Goal: Information Seeking & Learning: Learn about a topic

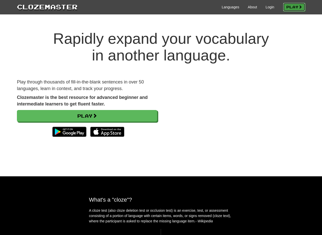
click at [293, 5] on link "Play" at bounding box center [294, 7] width 22 height 9
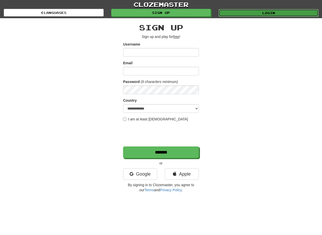
click at [244, 12] on link "Login" at bounding box center [269, 13] width 100 height 8
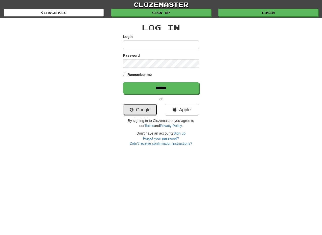
click at [148, 110] on link "Google" at bounding box center [140, 110] width 34 height 12
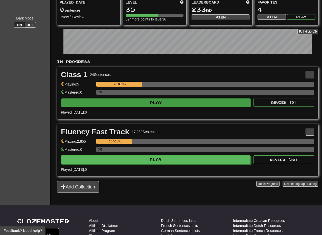
scroll to position [50, 0]
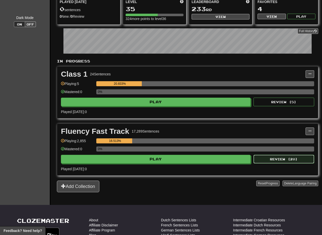
click at [281, 159] on button "Review ( 20 )" at bounding box center [284, 159] width 61 height 9
select select "**"
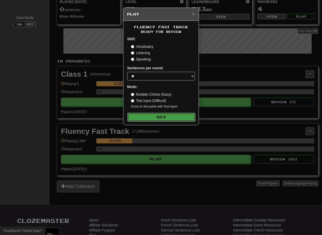
click at [161, 117] on button "Go" at bounding box center [162, 117] width 68 height 9
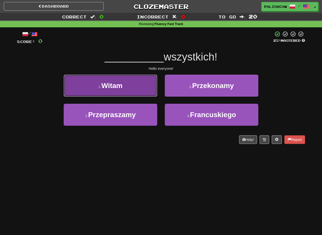
click at [132, 85] on button "1 . Witam" at bounding box center [111, 86] width 94 height 22
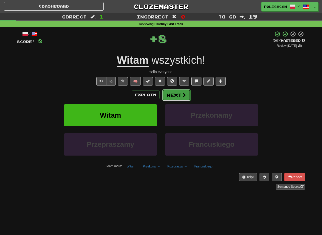
click at [176, 97] on button "Next" at bounding box center [176, 95] width 28 height 12
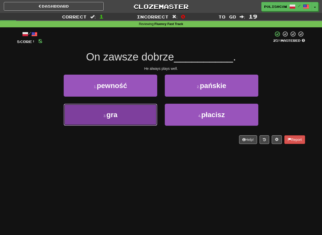
click at [145, 115] on button "3 . gra" at bounding box center [111, 115] width 94 height 22
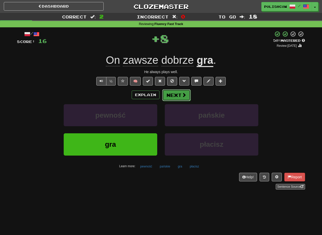
click at [181, 99] on button "Next" at bounding box center [176, 95] width 28 height 12
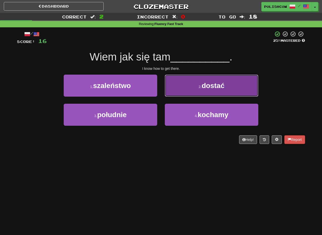
click at [209, 85] on span "dostać" at bounding box center [213, 86] width 23 height 8
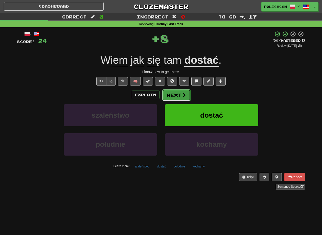
click at [179, 94] on button "Next" at bounding box center [176, 95] width 28 height 12
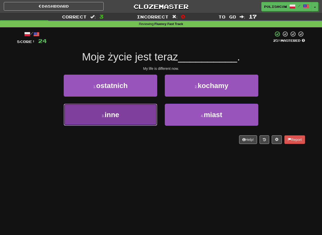
click at [134, 114] on button "3 . inne" at bounding box center [111, 115] width 94 height 22
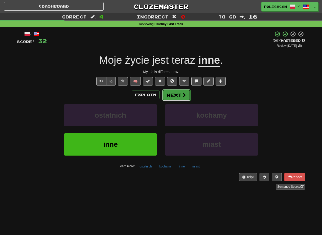
click at [178, 99] on button "Next" at bounding box center [176, 95] width 28 height 12
